Goal: Task Accomplishment & Management: Use online tool/utility

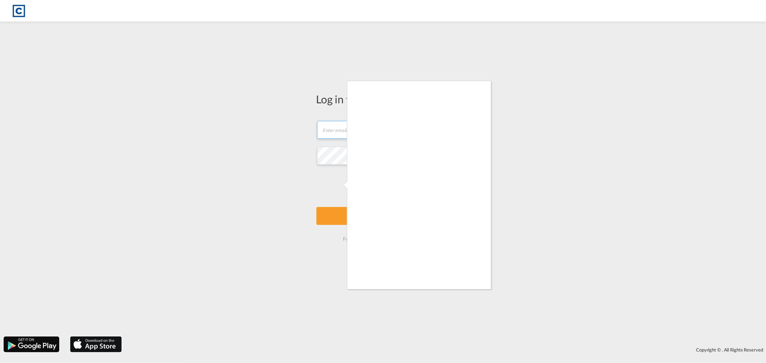
type input "[PERSON_NAME][EMAIL_ADDRESS][DOMAIN_NAME]"
click at [474, 289] on div at bounding box center [419, 185] width 144 height 208
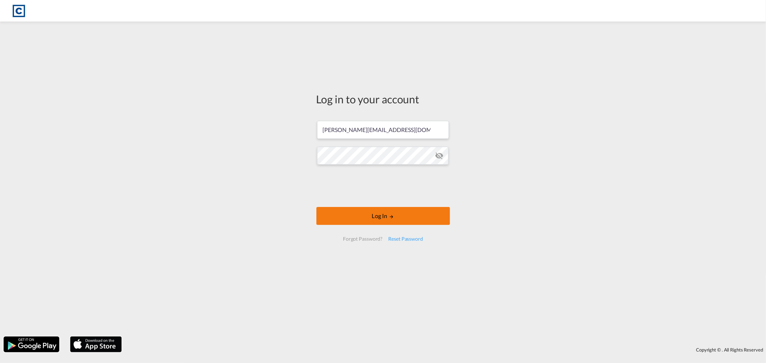
click at [385, 218] on button "Log In" at bounding box center [383, 216] width 134 height 18
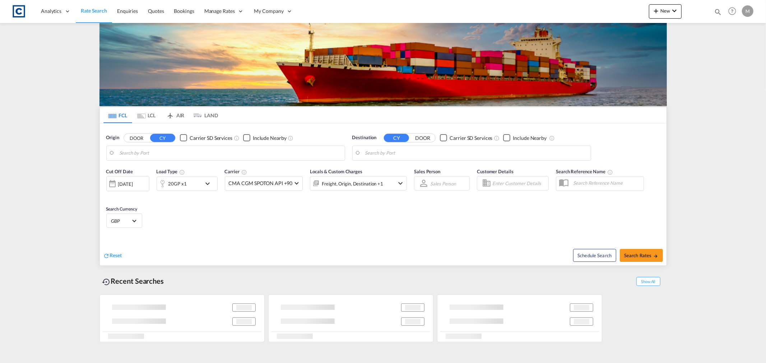
type input "GB-M3, [GEOGRAPHIC_DATA]"
type input "Jeddah, SAJED"
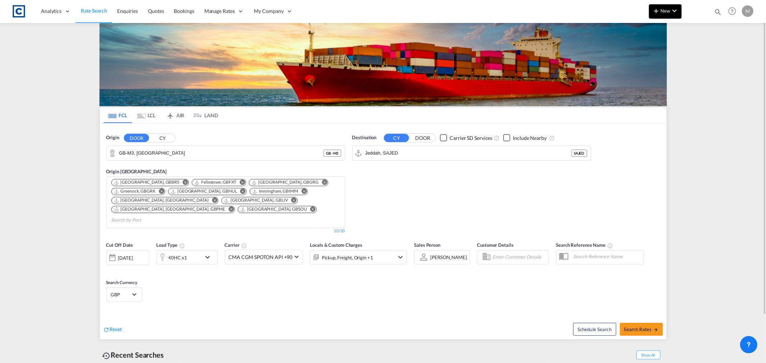
click at [665, 12] on span "New" at bounding box center [665, 11] width 27 height 6
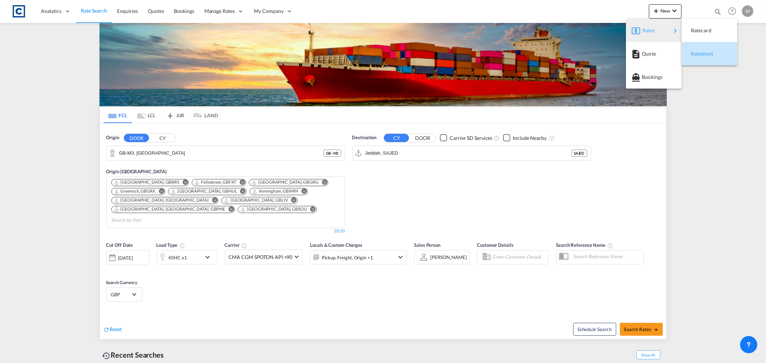
click at [699, 55] on span "Ratesheet" at bounding box center [695, 54] width 8 height 14
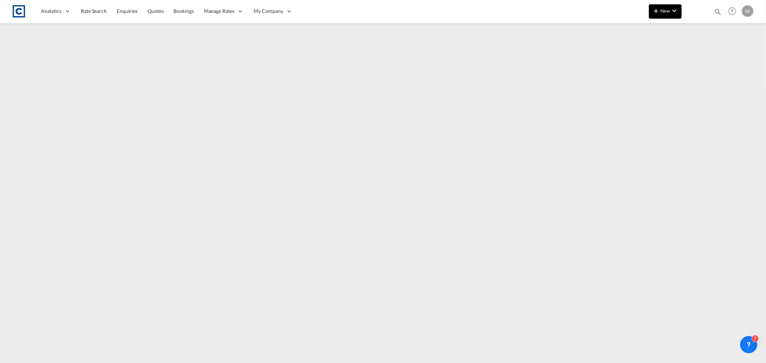
click at [667, 13] on button "New" at bounding box center [665, 11] width 33 height 14
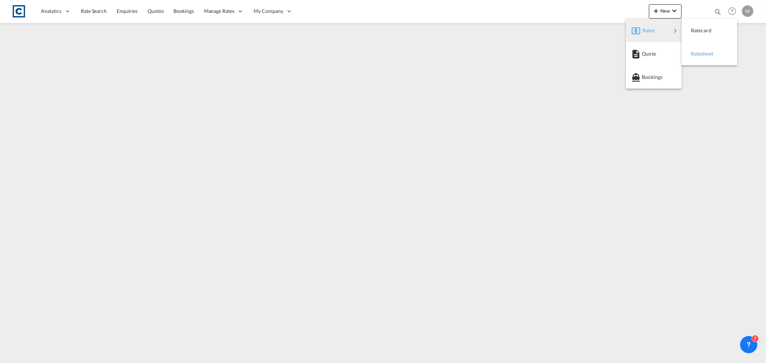
click at [699, 55] on span "Ratesheet" at bounding box center [695, 54] width 8 height 14
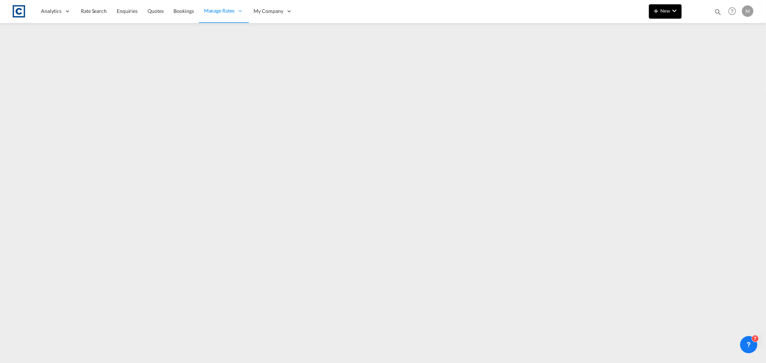
click at [669, 9] on span "New" at bounding box center [665, 11] width 27 height 6
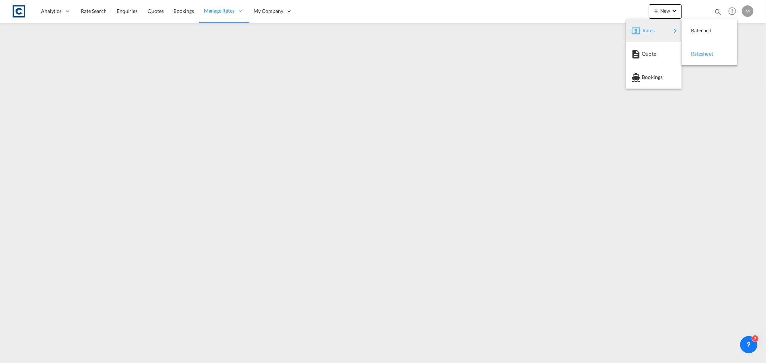
click at [699, 54] on span "Ratesheet" at bounding box center [695, 54] width 8 height 14
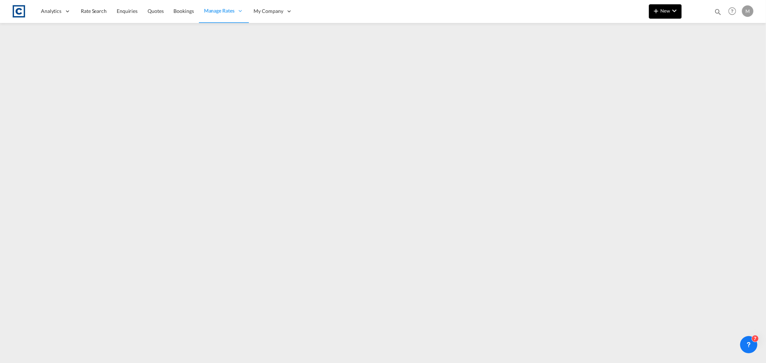
click at [671, 9] on md-icon "icon-chevron-down" at bounding box center [674, 10] width 9 height 9
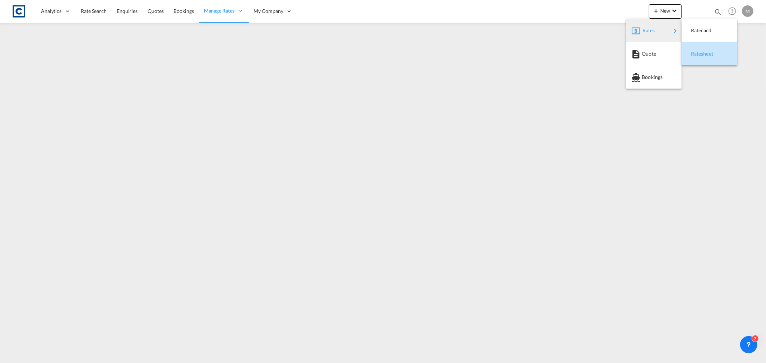
click at [699, 51] on span "Ratesheet" at bounding box center [695, 54] width 8 height 14
